Goal: Book appointment/travel/reservation

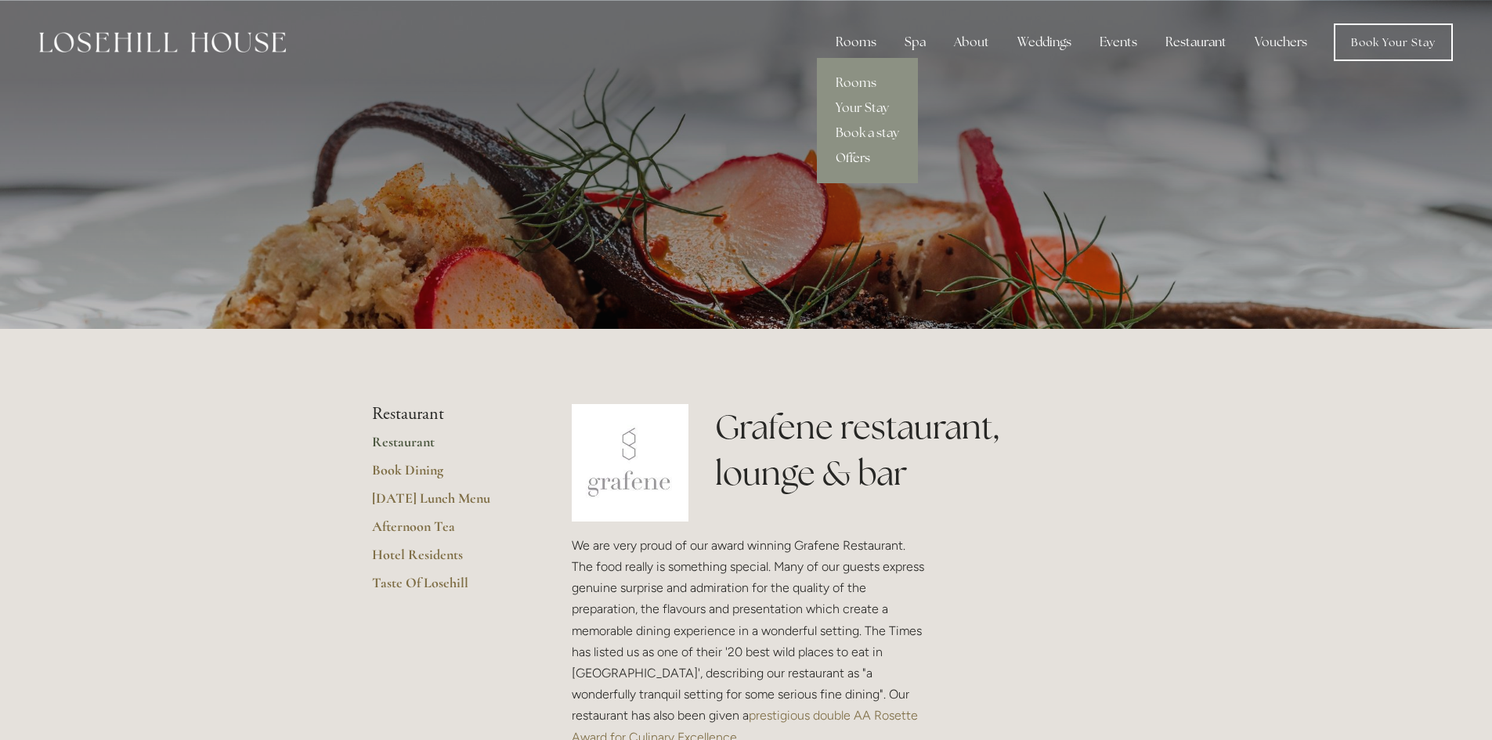
click at [851, 160] on link "Offers" at bounding box center [867, 158] width 101 height 25
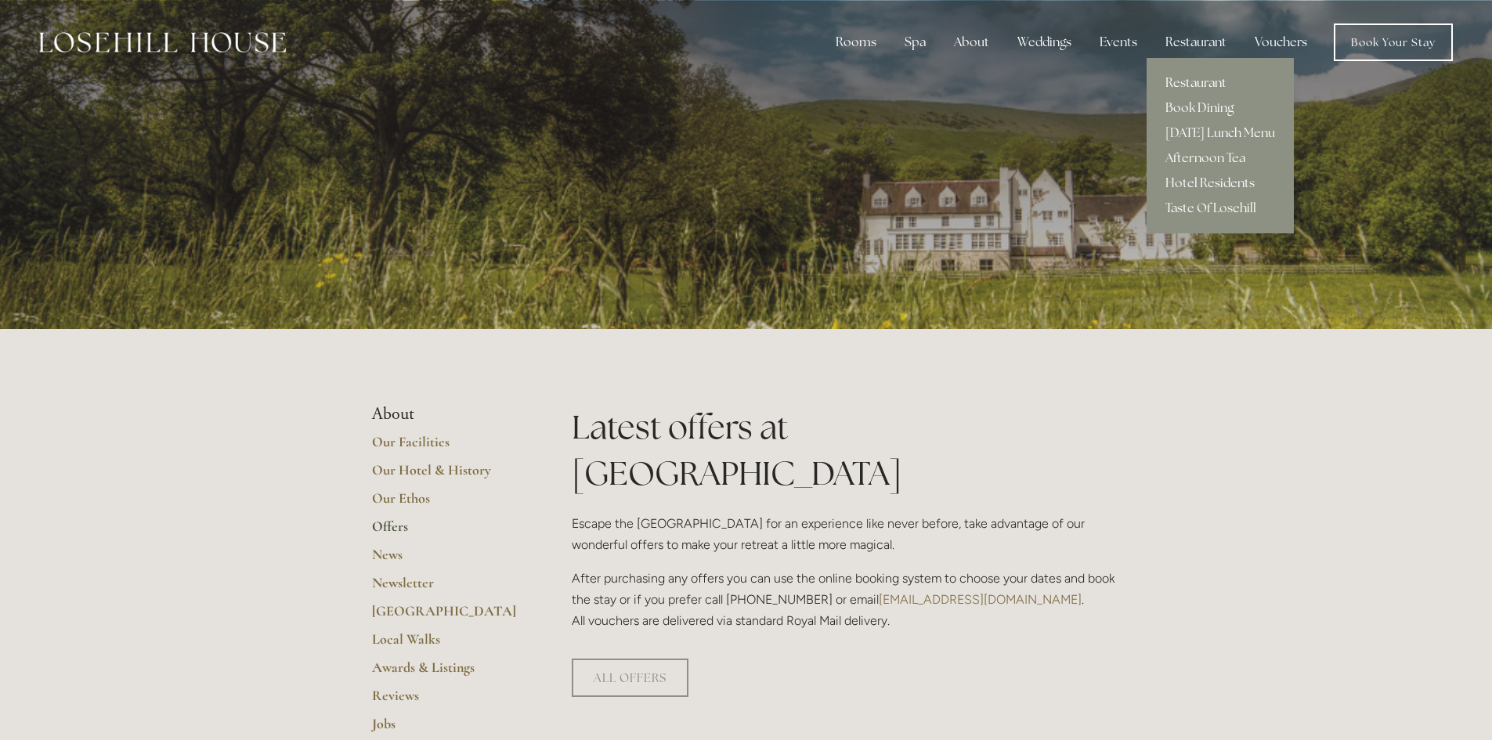
click at [1183, 85] on link "Restaurant" at bounding box center [1220, 82] width 147 height 25
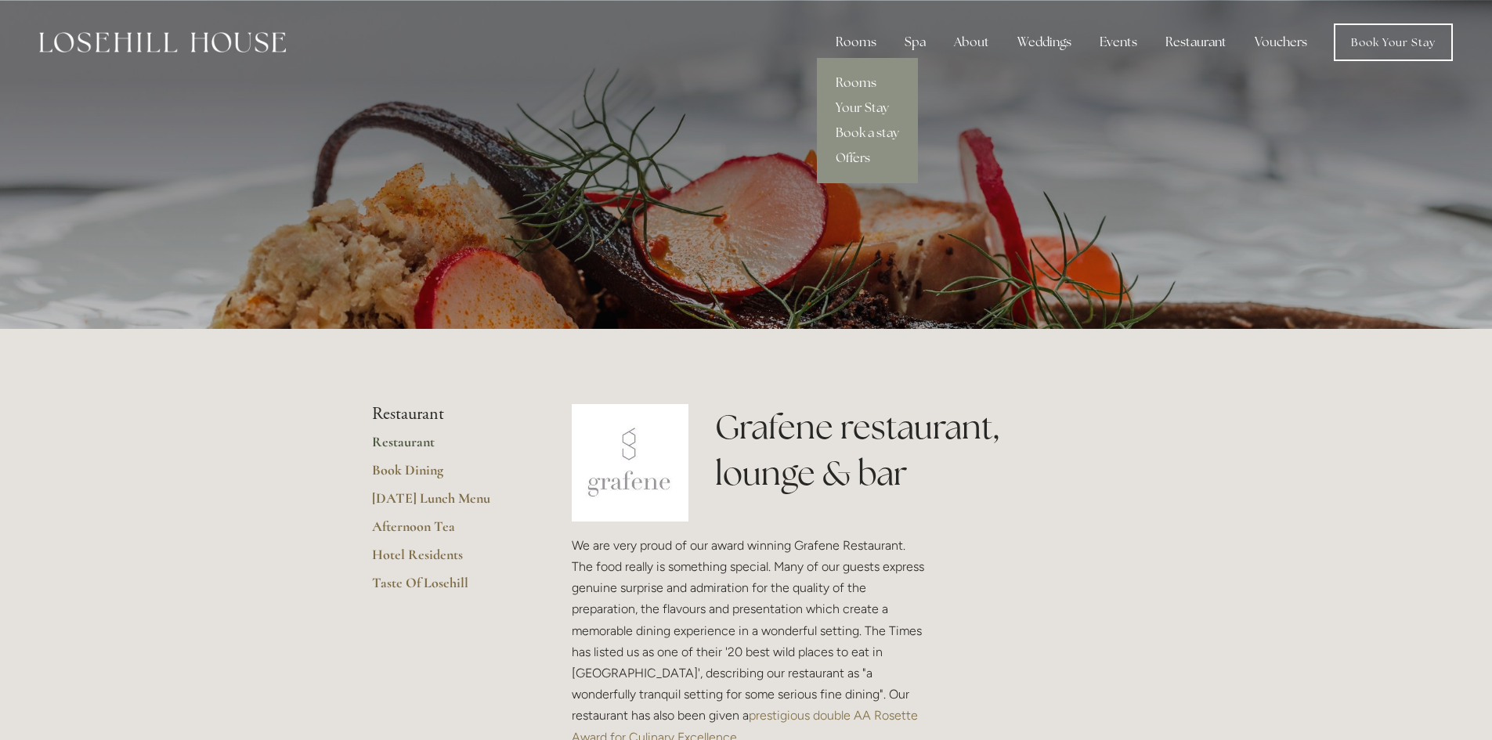
click at [867, 81] on link "Rooms" at bounding box center [867, 82] width 101 height 25
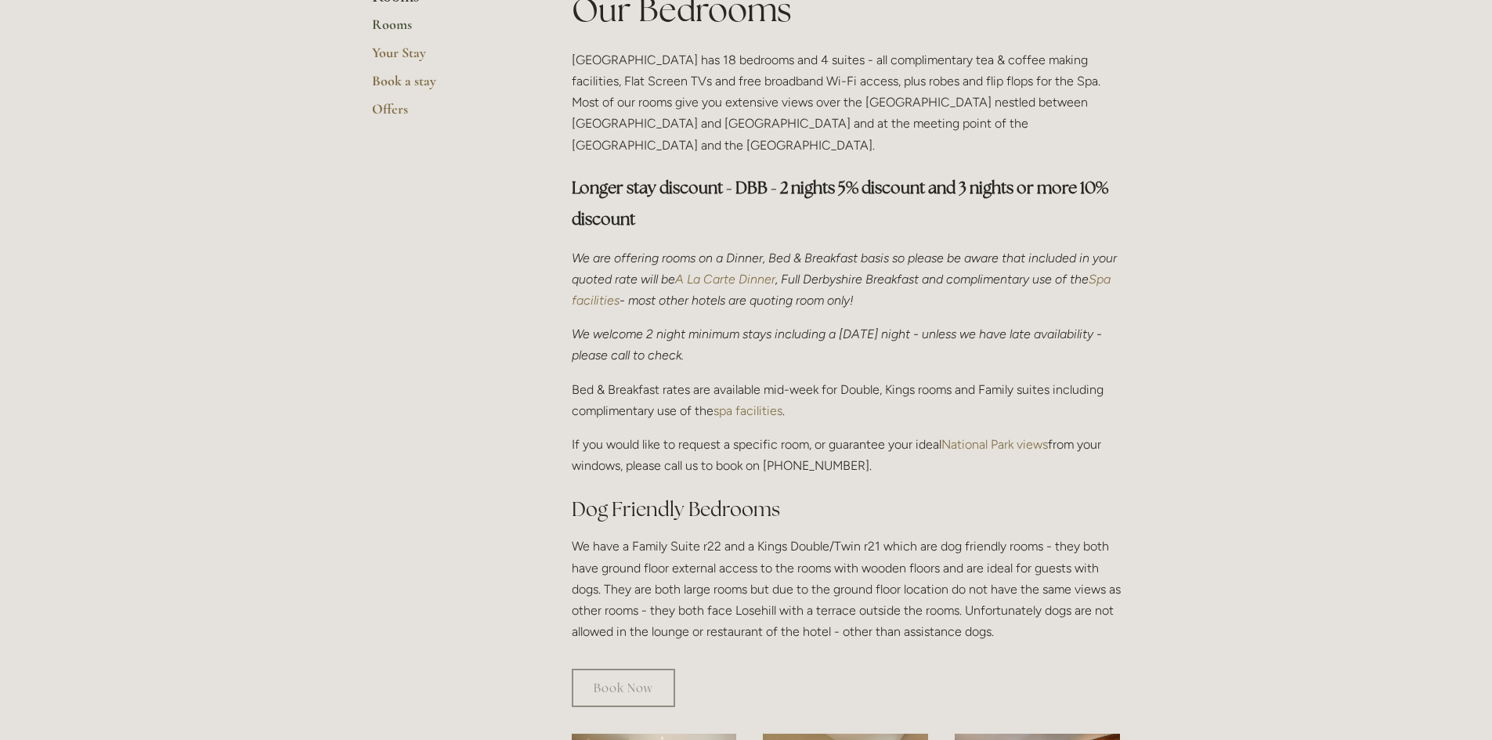
scroll to position [836, 0]
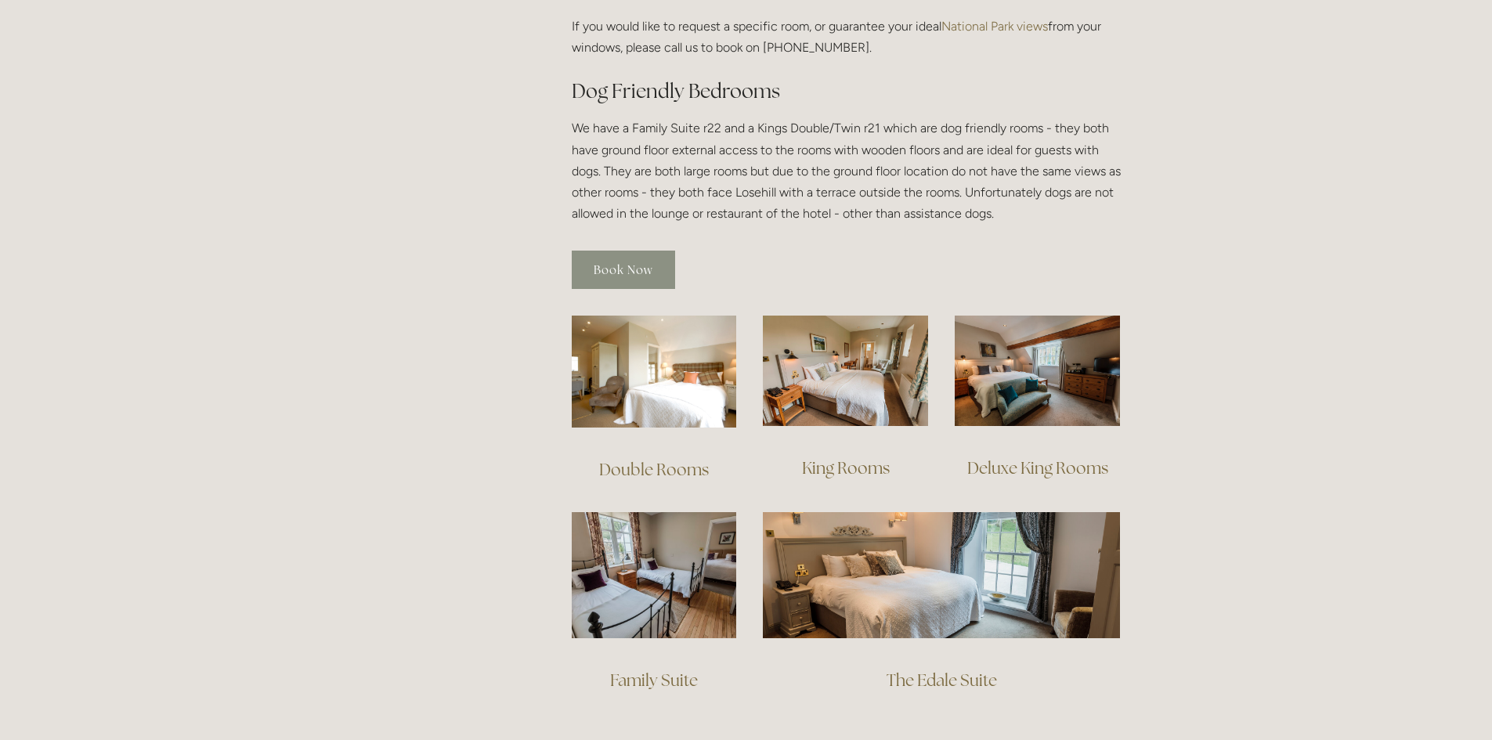
click at [620, 264] on link "Book Now" at bounding box center [623, 270] width 103 height 38
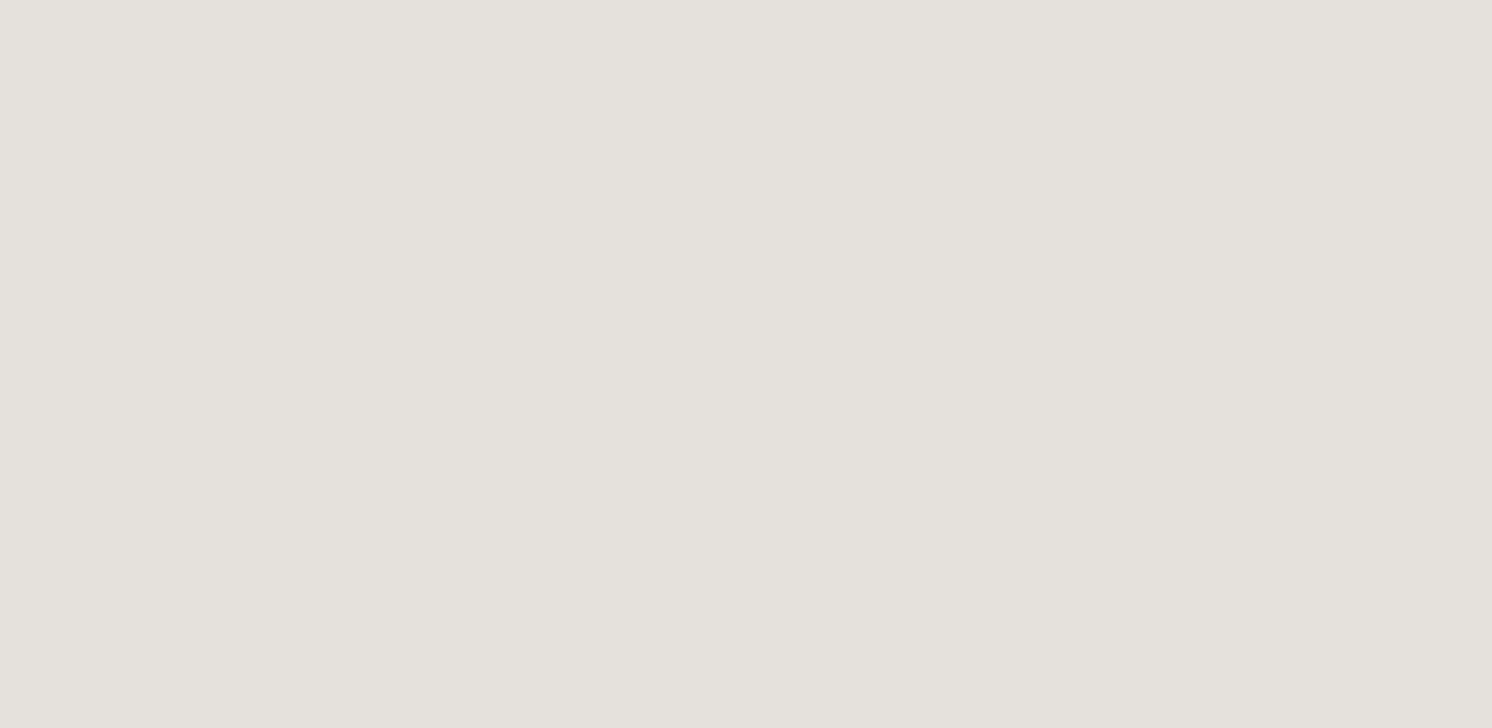
scroll to position [921, 0]
